Goal: Task Accomplishment & Management: Manage account settings

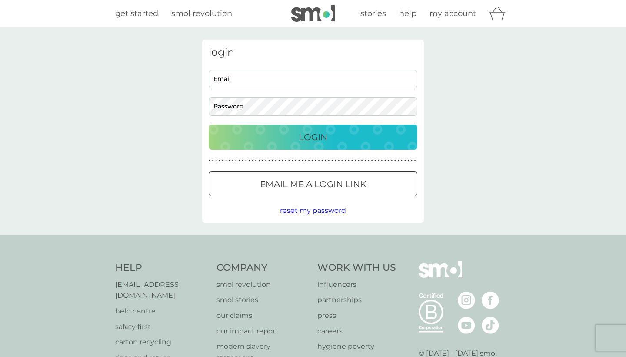
click at [280, 73] on input "Email" at bounding box center [313, 79] width 209 height 19
click at [268, 56] on h3 "login" at bounding box center [313, 52] width 209 height 13
click at [268, 84] on input "Email" at bounding box center [313, 79] width 209 height 19
type input "raveenakd@hotmail.com"
click at [272, 132] on div "Login" at bounding box center [313, 137] width 191 height 14
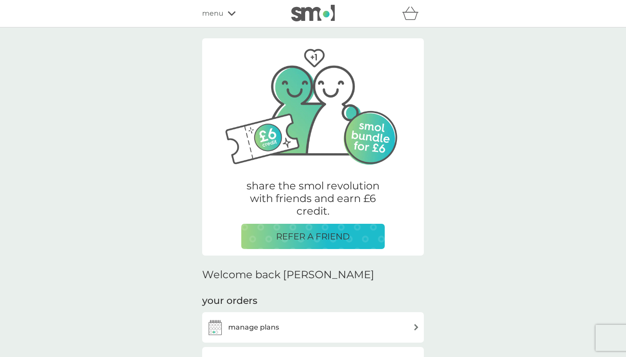
scroll to position [64, 0]
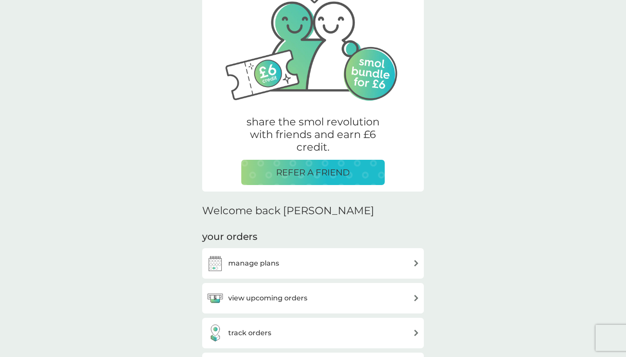
click at [309, 272] on div "manage plans" at bounding box center [313, 263] width 222 height 30
click at [258, 262] on h3 "manage plans" at bounding box center [253, 263] width 51 height 11
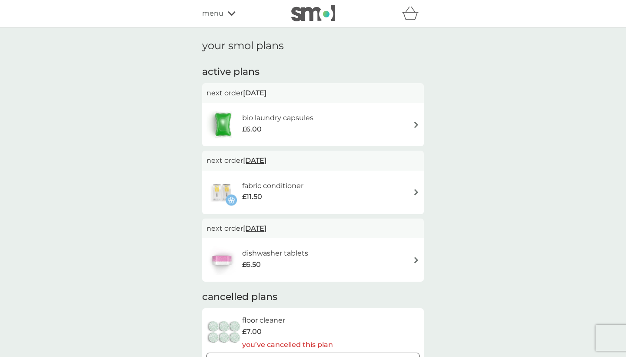
click at [312, 127] on div "£6.00" at bounding box center [277, 129] width 71 height 11
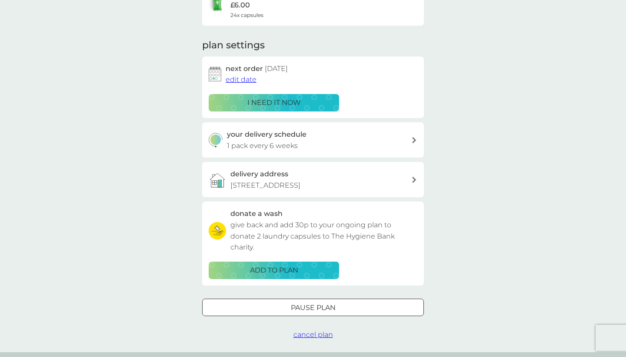
scroll to position [97, 0]
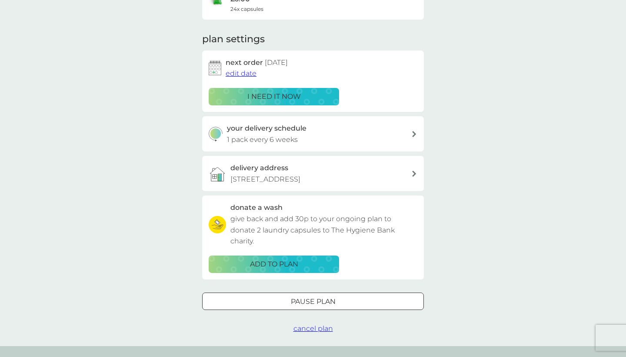
click at [309, 324] on span "cancel plan" at bounding box center [314, 328] width 40 height 8
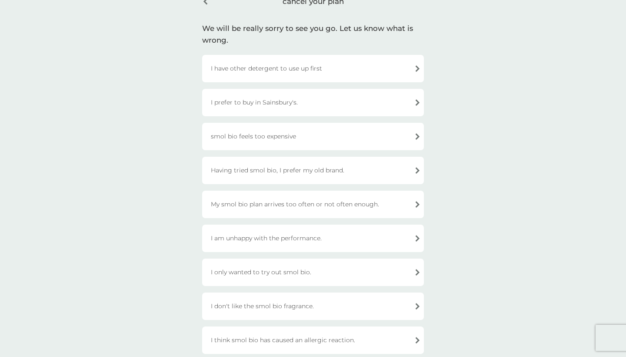
scroll to position [50, 0]
click at [311, 175] on div "Having tried smol bio, I prefer my old brand." at bounding box center [313, 168] width 222 height 27
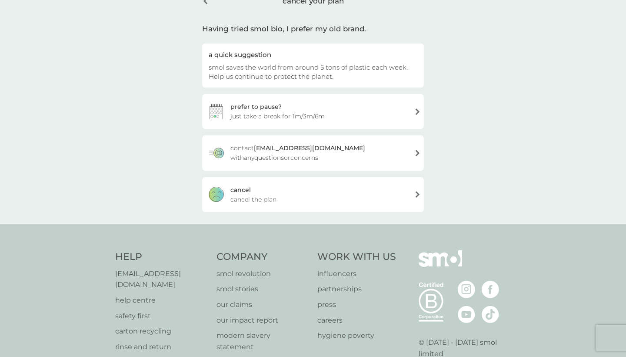
click at [311, 191] on div "[PERSON_NAME] the plan" at bounding box center [313, 194] width 222 height 35
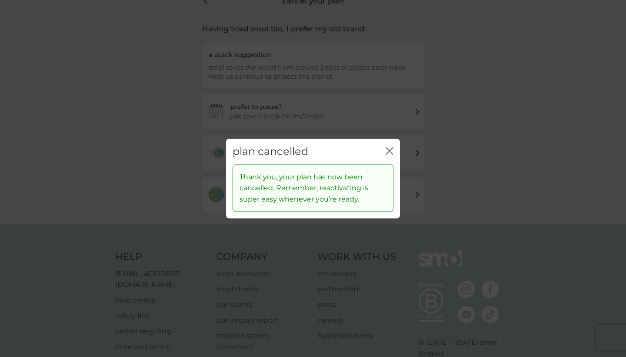
click at [387, 152] on icon "close" at bounding box center [390, 151] width 8 height 8
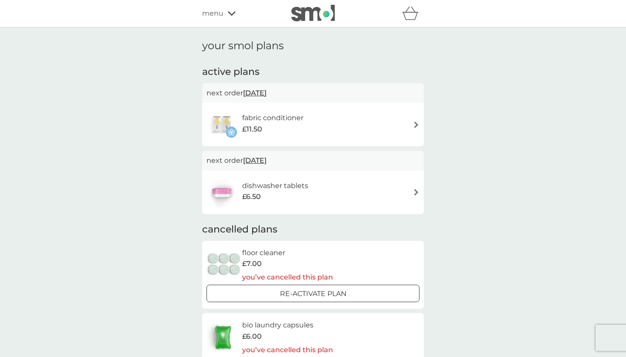
click at [355, 122] on div "fabric conditioner £11.50" at bounding box center [313, 124] width 213 height 30
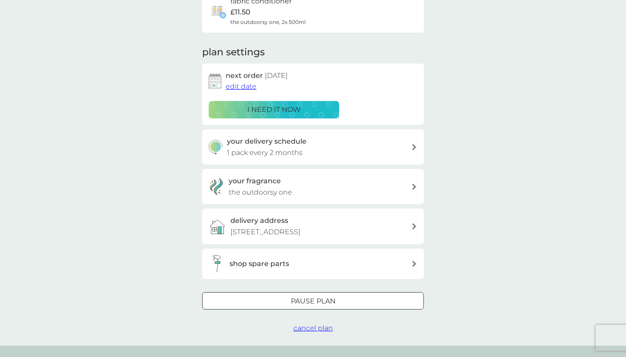
scroll to position [86, 0]
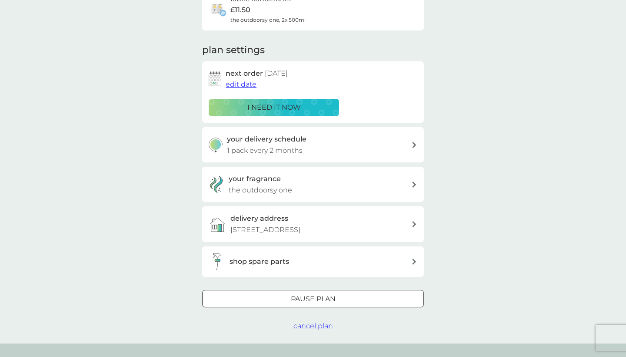
click at [315, 325] on span "cancel plan" at bounding box center [314, 325] width 40 height 8
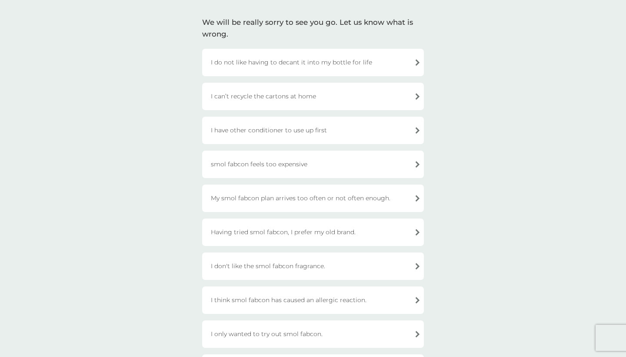
scroll to position [55, 0]
click at [325, 296] on div "I think smol fabcon has caused an allergic reaction." at bounding box center [313, 298] width 222 height 27
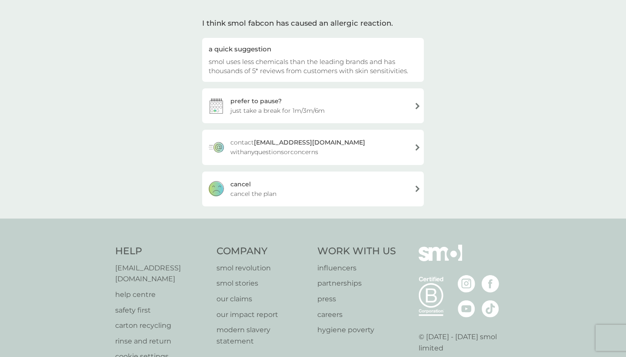
click at [303, 194] on div "[PERSON_NAME] the plan" at bounding box center [313, 188] width 222 height 35
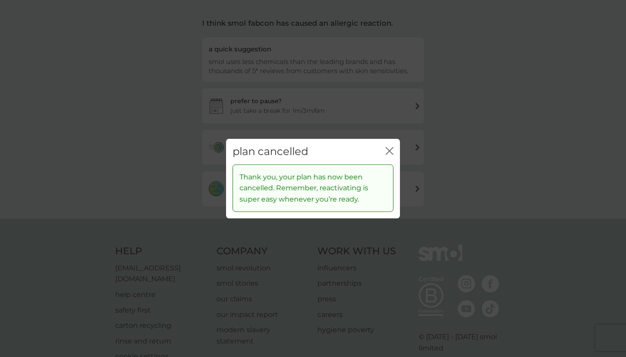
click at [388, 155] on icon "close" at bounding box center [390, 151] width 8 height 8
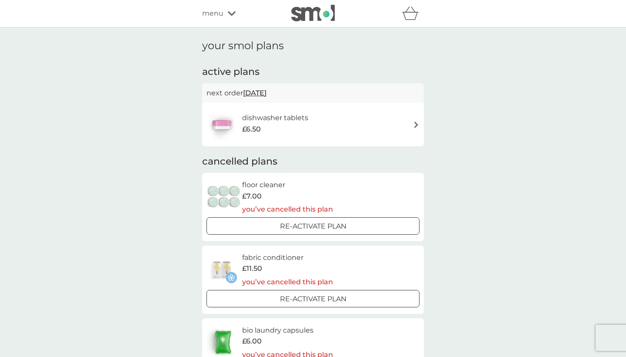
click at [331, 117] on div "dishwasher tablets £6.50" at bounding box center [313, 124] width 213 height 30
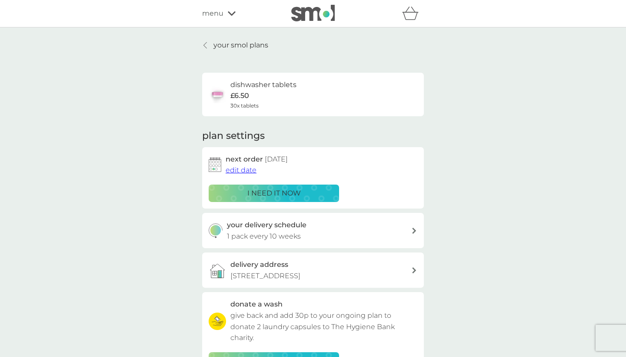
click at [293, 84] on h6 "dishwasher tablets" at bounding box center [264, 84] width 66 height 11
click at [245, 92] on p "£6.50" at bounding box center [240, 95] width 19 height 11
click at [223, 97] on img at bounding box center [217, 94] width 17 height 17
click at [254, 95] on div "dishwasher tablets £6.50 30x tablets" at bounding box center [264, 94] width 66 height 30
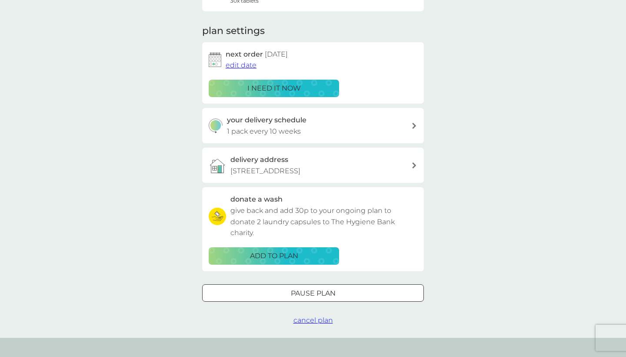
scroll to position [105, 0]
click at [311, 318] on span "cancel plan" at bounding box center [314, 320] width 40 height 8
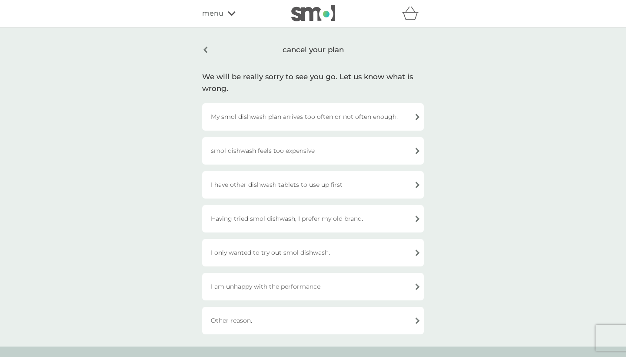
click at [300, 281] on div "I am unhappy with the performance." at bounding box center [313, 286] width 222 height 27
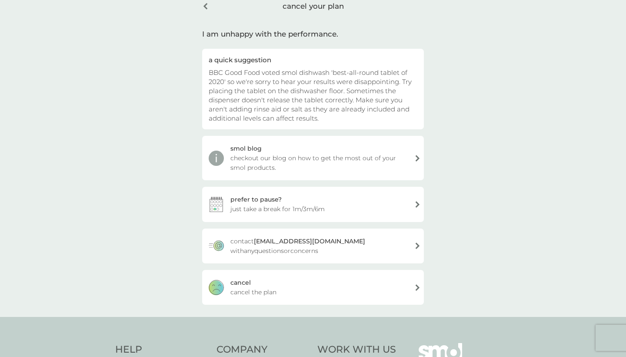
scroll to position [73, 0]
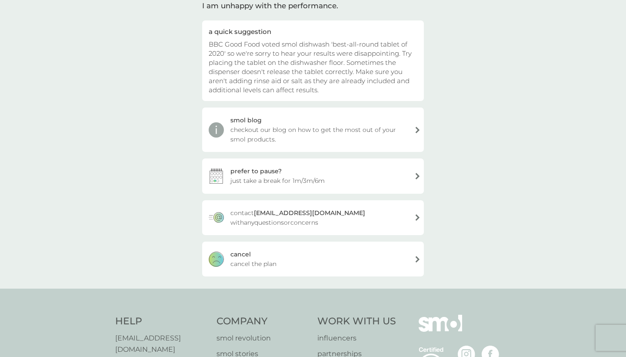
click at [328, 269] on div "[PERSON_NAME] the plan" at bounding box center [313, 258] width 222 height 35
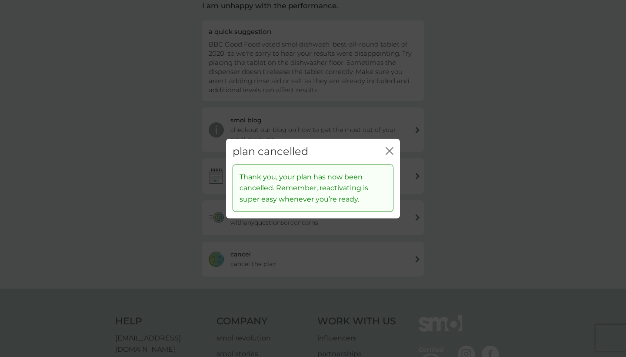
click at [387, 157] on div "close" at bounding box center [390, 151] width 8 height 13
click at [388, 147] on div "close" at bounding box center [390, 151] width 8 height 13
click at [388, 150] on icon "close" at bounding box center [387, 150] width 3 height 7
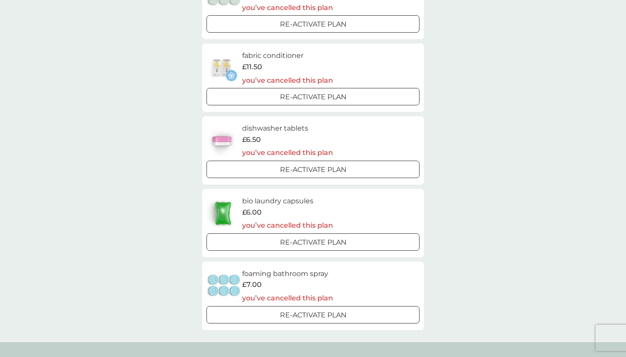
scroll to position [191, 0]
